Goal: Information Seeking & Learning: Understand process/instructions

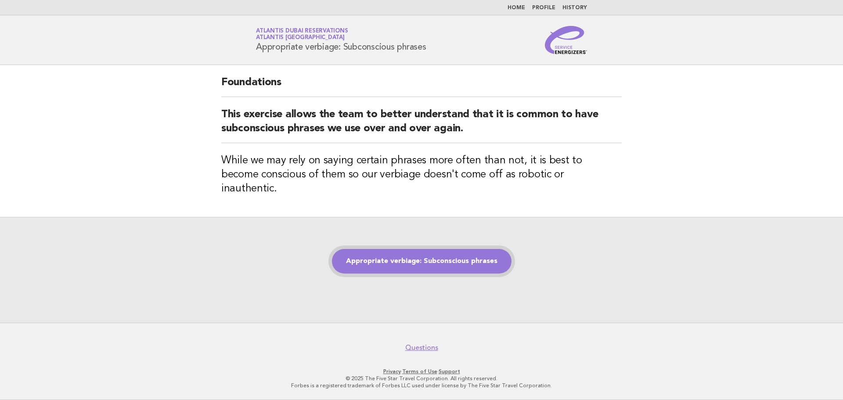
click at [459, 259] on link "Appropriate verbiage: Subconscious phrases" at bounding box center [422, 261] width 180 height 25
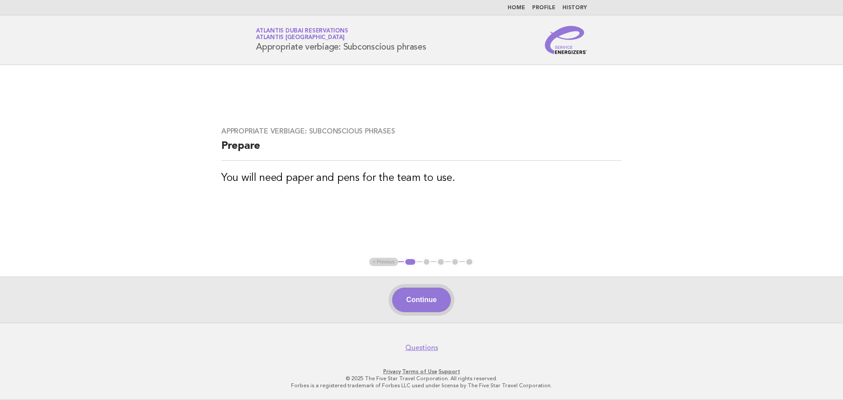
click at [420, 298] on button "Continue" at bounding box center [421, 299] width 58 height 25
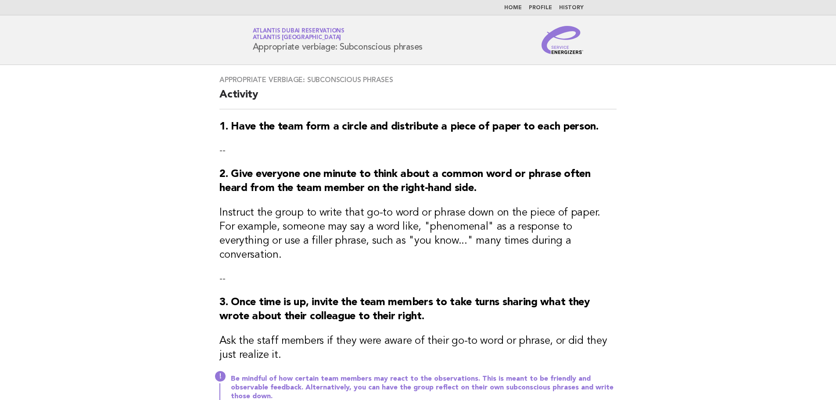
click at [769, 214] on main "Appropriate verbiage: Subconscious phrases Activity 1. Have the team form a cir…" at bounding box center [418, 276] width 836 height 422
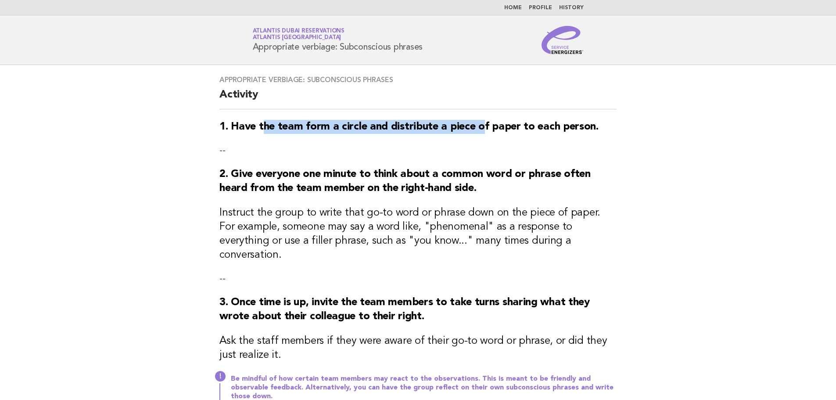
drag, startPoint x: 263, startPoint y: 126, endPoint x: 483, endPoint y: 126, distance: 220.3
click at [483, 126] on strong "1. Have the team form a circle and distribute a piece of paper to each person." at bounding box center [408, 127] width 379 height 11
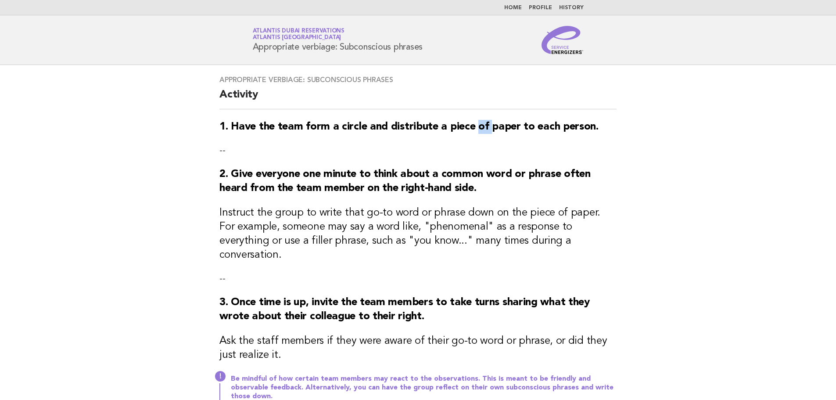
click at [483, 126] on strong "1. Have the team form a circle and distribute a piece of paper to each person." at bounding box center [408, 127] width 379 height 11
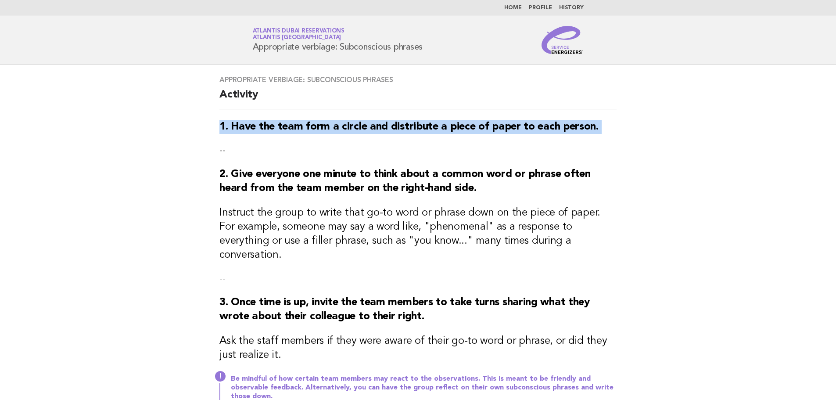
click at [483, 126] on strong "1. Have the team form a circle and distribute a piece of paper to each person." at bounding box center [408, 127] width 379 height 11
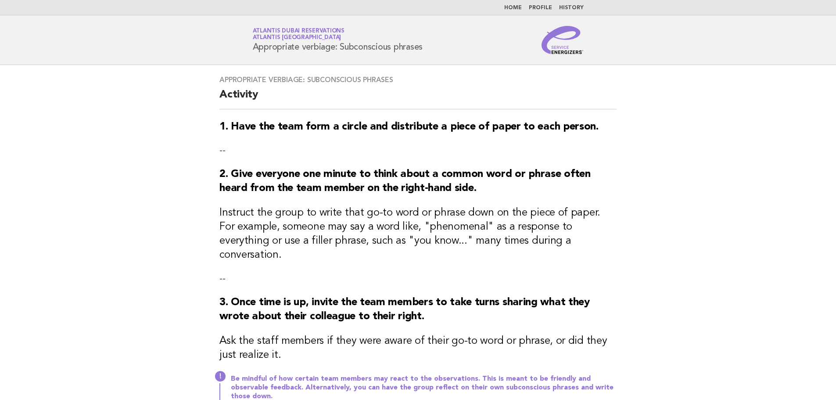
click at [297, 174] on strong "2. Give everyone one minute to think about a common word or phrase often heard …" at bounding box center [404, 181] width 371 height 25
click at [527, 176] on strong "2. Give everyone one minute to think about a common word or phrase often heard …" at bounding box center [404, 181] width 371 height 25
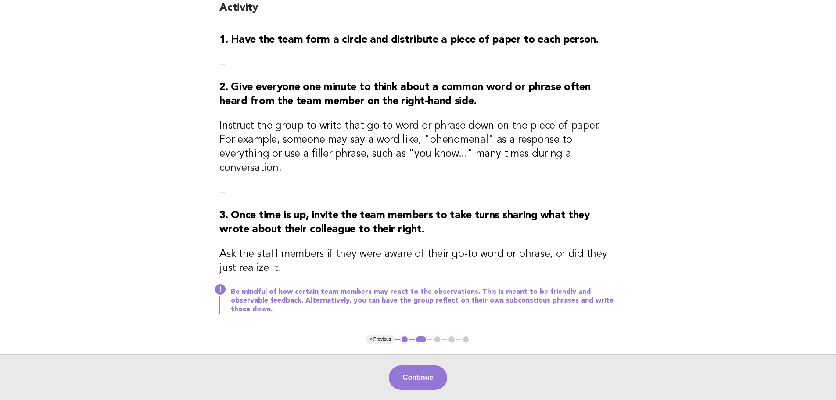
scroll to position [88, 0]
drag, startPoint x: 317, startPoint y: 217, endPoint x: 544, endPoint y: 218, distance: 226.9
click at [544, 218] on h3 "3. Once time is up, invite the team members to take turns sharing what they wro…" at bounding box center [417, 222] width 397 height 28
drag, startPoint x: 428, startPoint y: 208, endPoint x: 491, endPoint y: 199, distance: 63.9
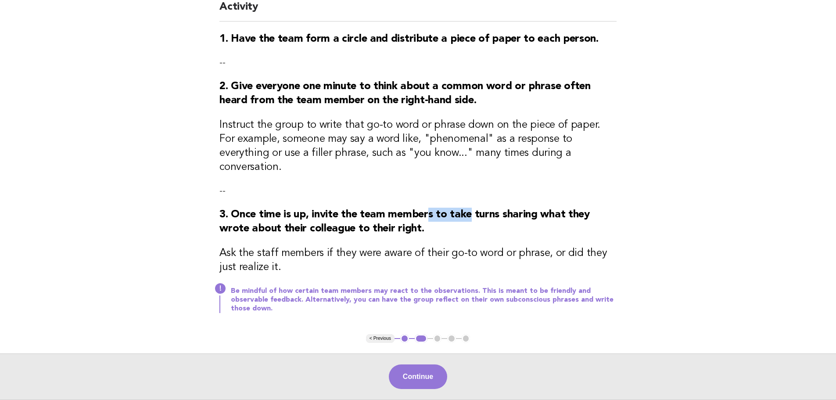
click at [491, 208] on h3 "3. Once time is up, invite the team members to take turns sharing what they wro…" at bounding box center [417, 222] width 397 height 28
click at [434, 364] on button "Continue" at bounding box center [418, 376] width 58 height 25
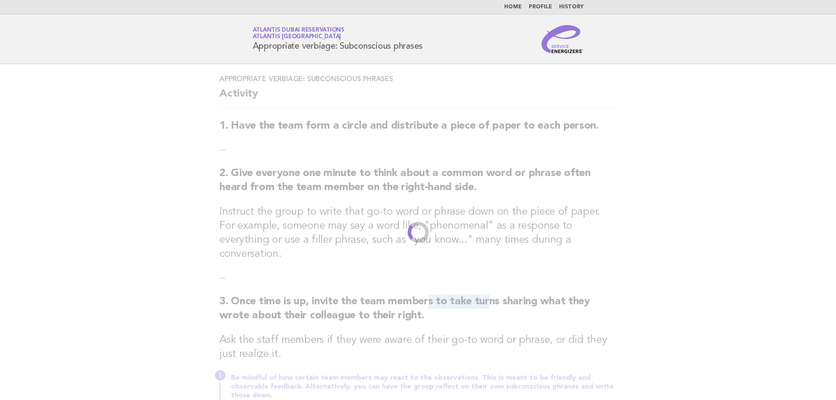
scroll to position [0, 0]
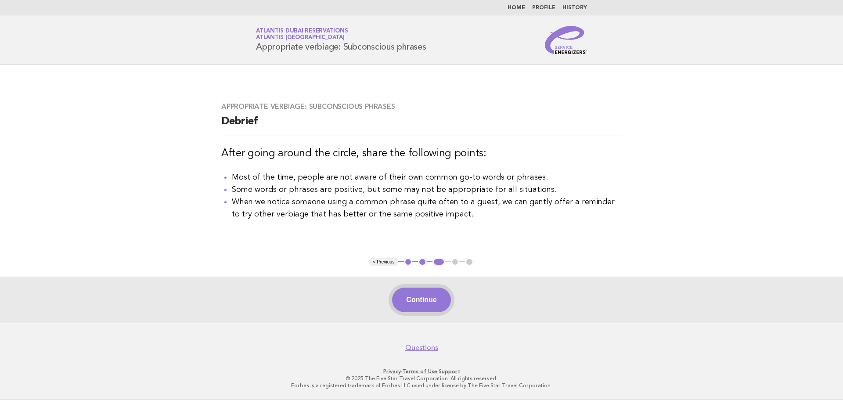
click at [421, 298] on button "Continue" at bounding box center [421, 299] width 58 height 25
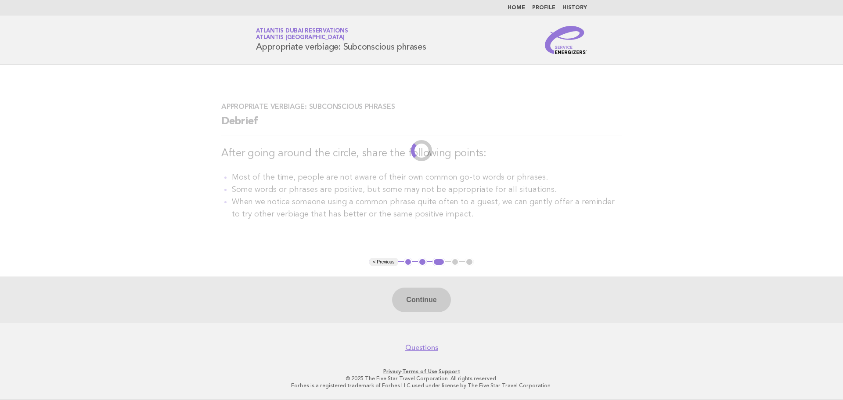
click at [692, 264] on main "Appropriate verbiage: Subconscious phrases Debrief After going around the circl…" at bounding box center [421, 194] width 843 height 258
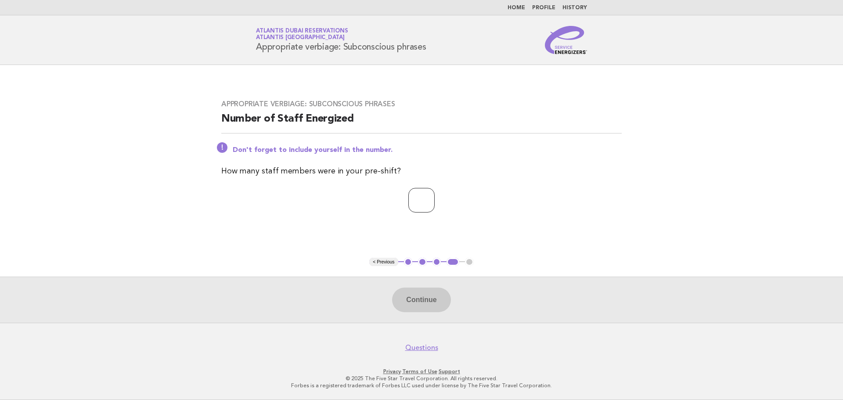
click at [426, 206] on input "number" at bounding box center [421, 200] width 26 height 25
click at [419, 197] on input "number" at bounding box center [421, 200] width 26 height 25
type input "*"
click at [421, 303] on button "Continue" at bounding box center [421, 299] width 58 height 25
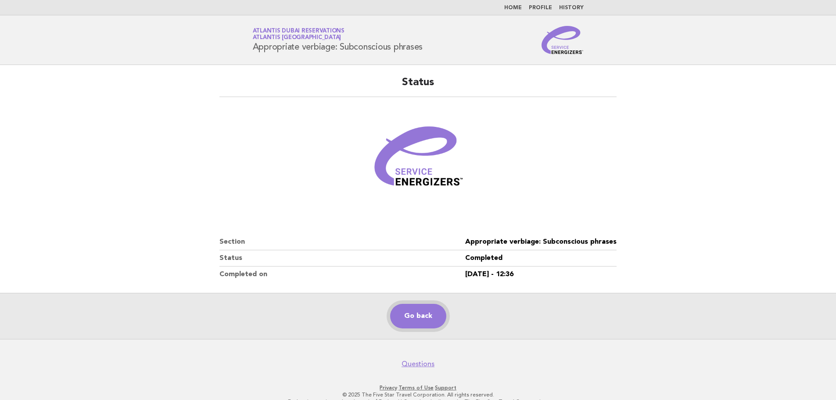
click at [418, 307] on link "Go back" at bounding box center [418, 316] width 56 height 25
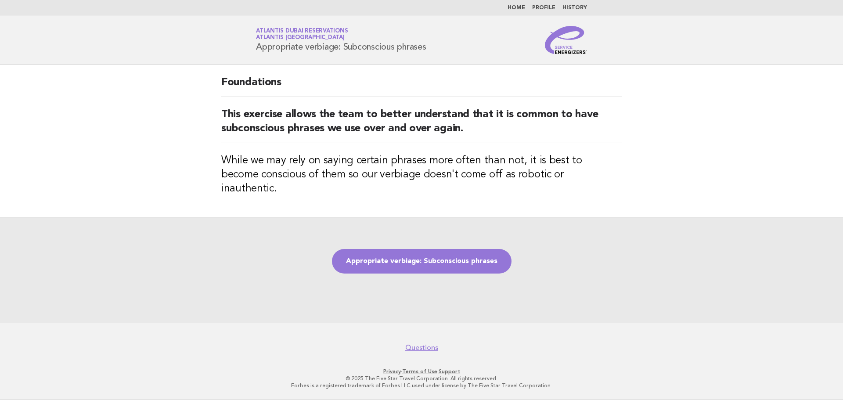
click at [469, 263] on link "Appropriate verbiage: Subconscious phrases" at bounding box center [422, 261] width 180 height 25
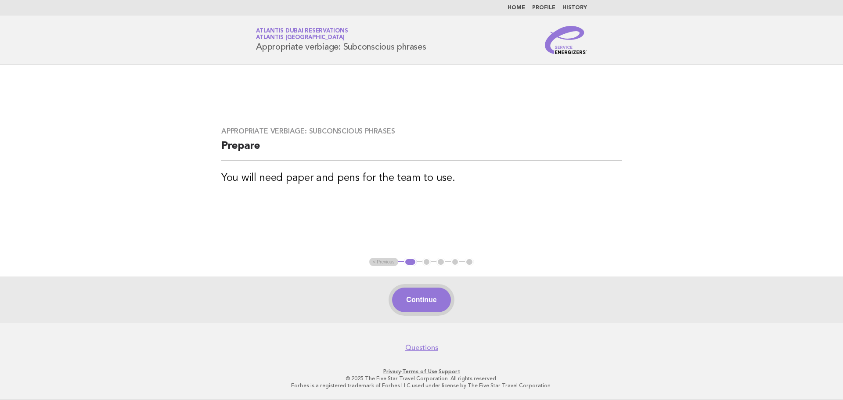
click at [425, 302] on button "Continue" at bounding box center [421, 299] width 58 height 25
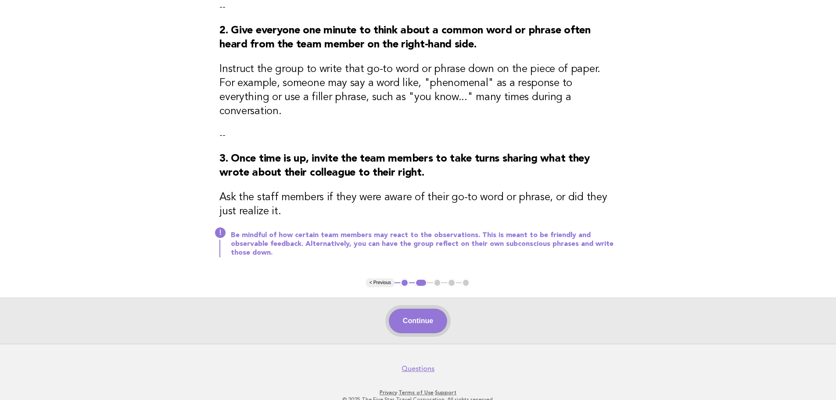
click at [432, 309] on button "Continue" at bounding box center [418, 321] width 58 height 25
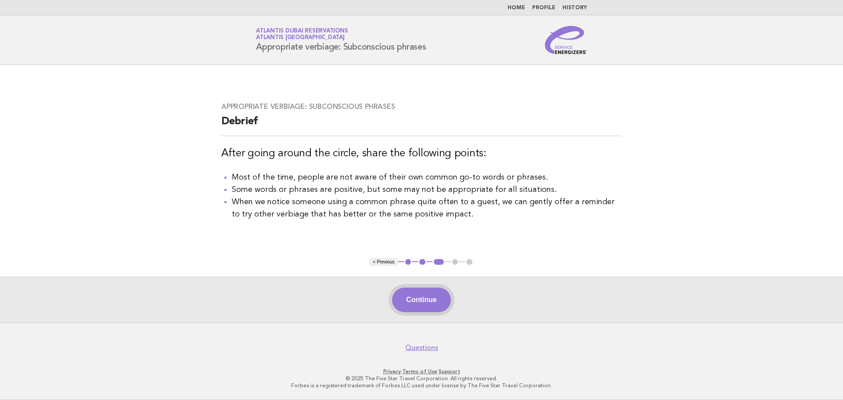
click at [423, 295] on button "Continue" at bounding box center [421, 299] width 58 height 25
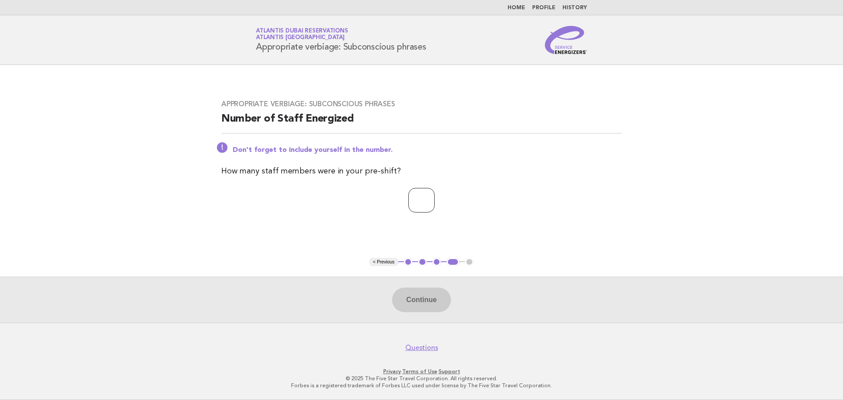
click at [421, 199] on input "number" at bounding box center [421, 200] width 26 height 25
type input "*"
click at [414, 293] on button "Continue" at bounding box center [421, 299] width 58 height 25
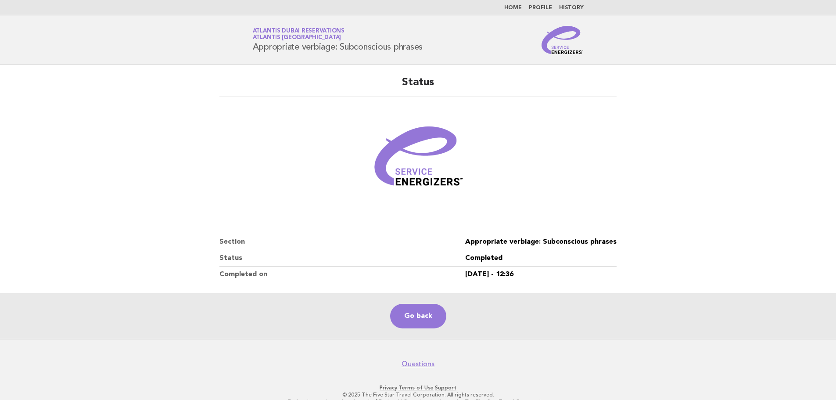
click at [711, 244] on main "Status Section Appropriate verbiage: Subconscious phrases Status Completed Comp…" at bounding box center [418, 202] width 836 height 274
click at [423, 318] on link "Go back" at bounding box center [418, 316] width 56 height 25
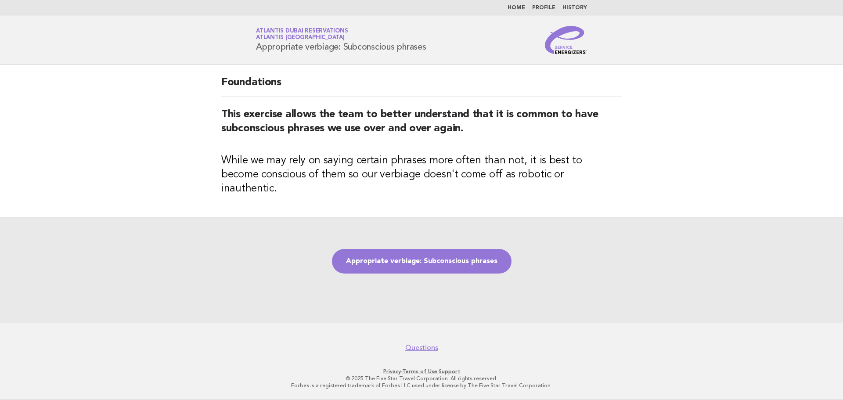
click at [525, 8] on link "Home" at bounding box center [516, 7] width 18 height 5
